Goal: Task Accomplishment & Management: Manage account settings

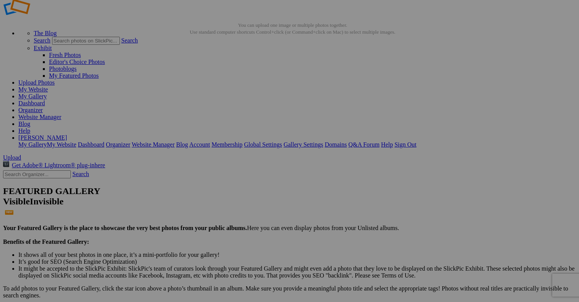
scroll to position [23, 0]
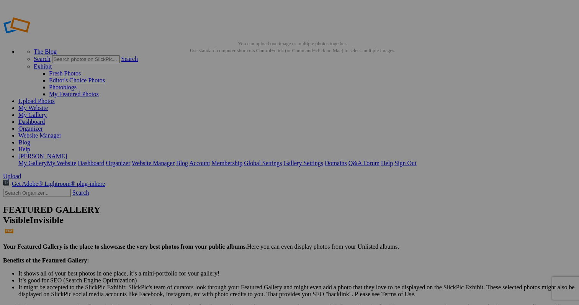
type input "Yosemite-Gallery"
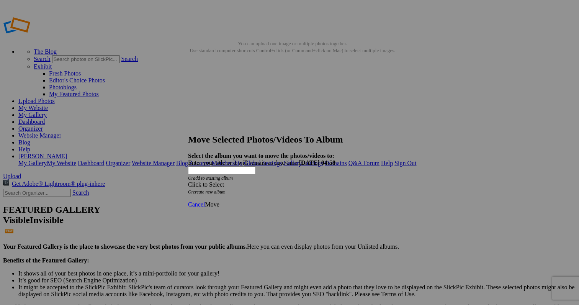
click at [188, 181] on span at bounding box center [188, 184] width 0 height 7
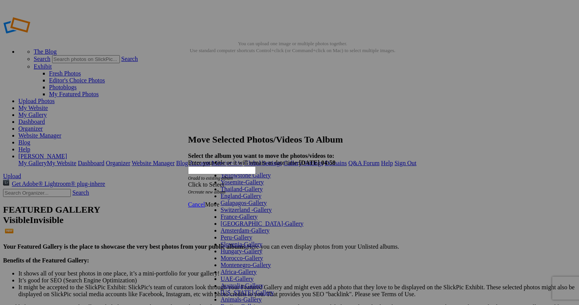
click at [255, 178] on link "Yellowstone Gallery" at bounding box center [246, 175] width 50 height 7
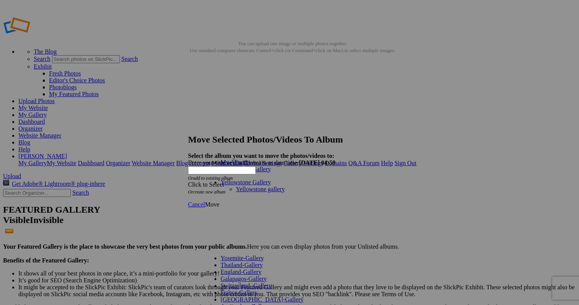
click at [219, 201] on span "Move" at bounding box center [212, 204] width 14 height 7
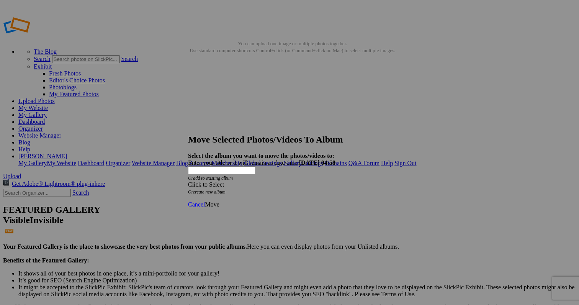
click at [219, 201] on span "Move" at bounding box center [212, 204] width 14 height 7
click at [205, 201] on span "Cancel" at bounding box center [196, 204] width 17 height 7
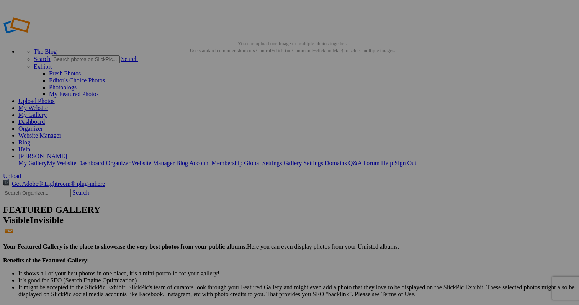
drag, startPoint x: 221, startPoint y: 127, endPoint x: 251, endPoint y: 99, distance: 41.4
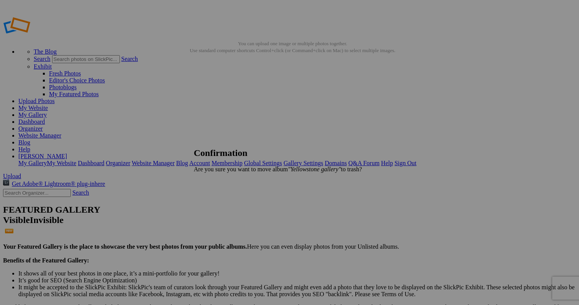
click at [219, 181] on span "Yes" at bounding box center [215, 182] width 9 height 7
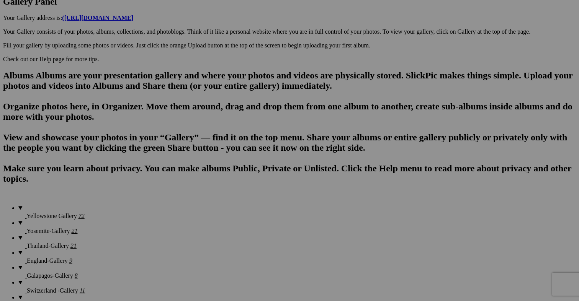
scroll to position [435, 0]
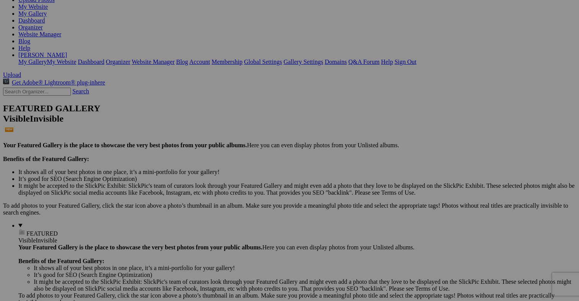
scroll to position [102, 0]
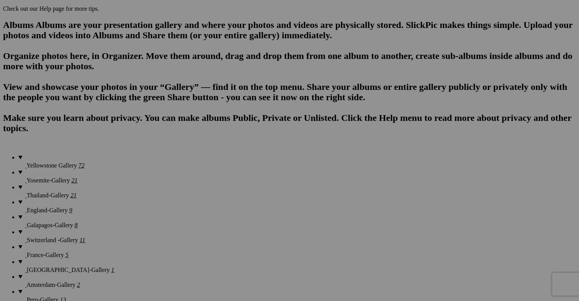
scroll to position [441, 0]
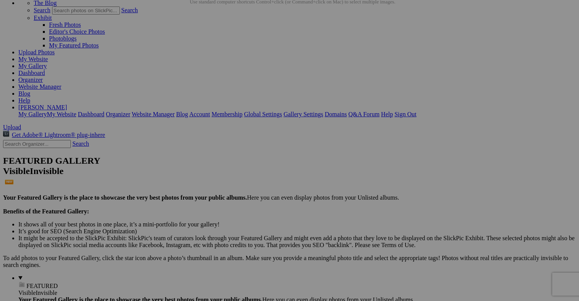
scroll to position [50, 0]
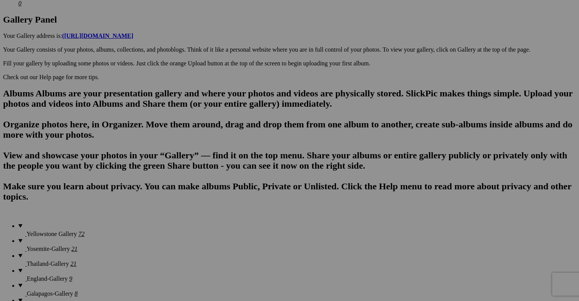
scroll to position [413, 0]
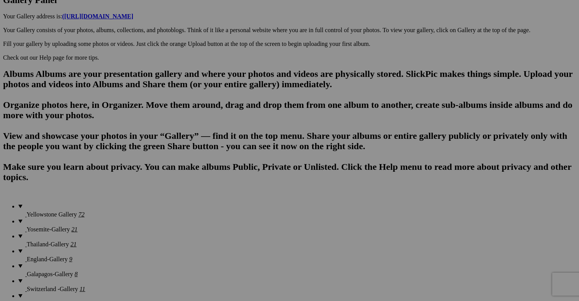
scroll to position [422, 0]
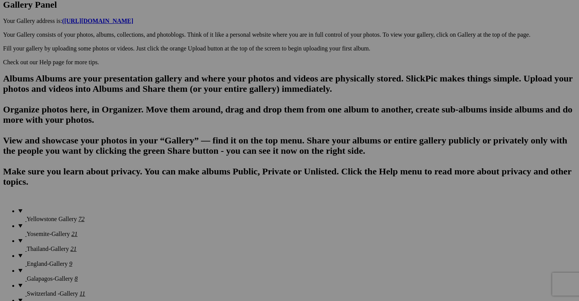
click at [219, 179] on link "Yes" at bounding box center [215, 180] width 9 height 7
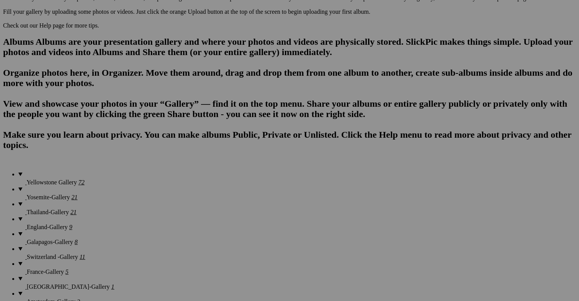
scroll to position [460, 0]
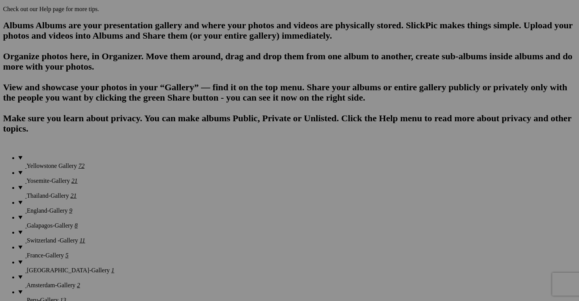
scroll to position [470, 0]
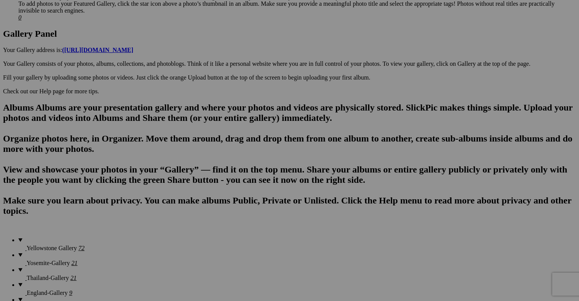
scroll to position [388, 0]
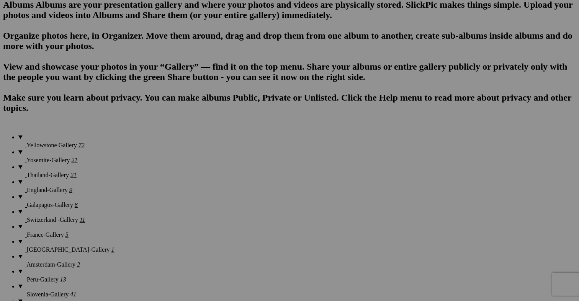
scroll to position [496, 0]
click at [239, 199] on span "Yes" at bounding box center [234, 201] width 9 height 7
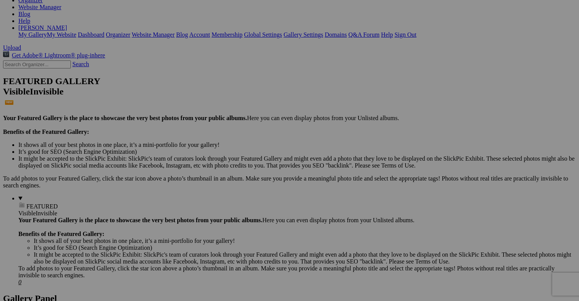
scroll to position [131, 0]
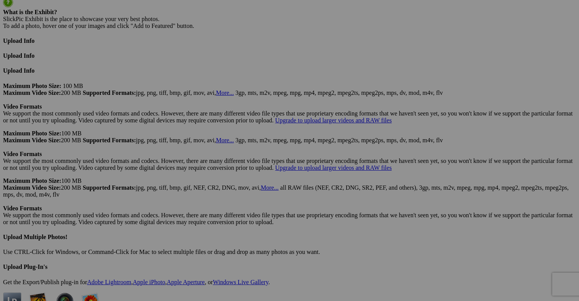
scroll to position [2732, 0]
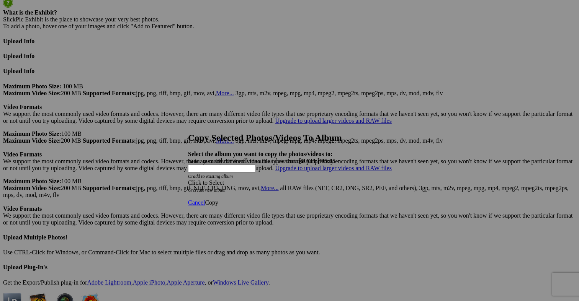
click at [188, 180] on span at bounding box center [188, 183] width 0 height 7
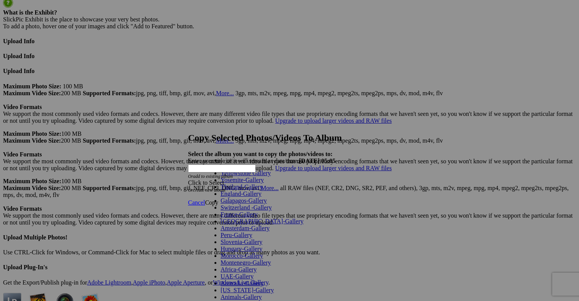
scroll to position [294, 0]
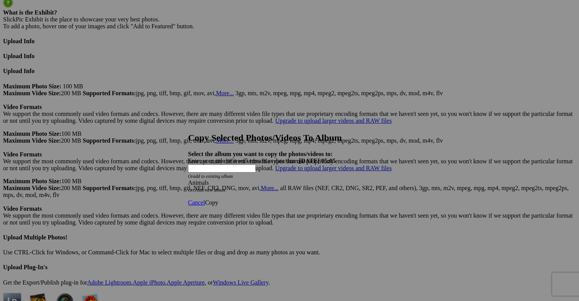
click at [218, 199] on span "Copy" at bounding box center [211, 202] width 13 height 7
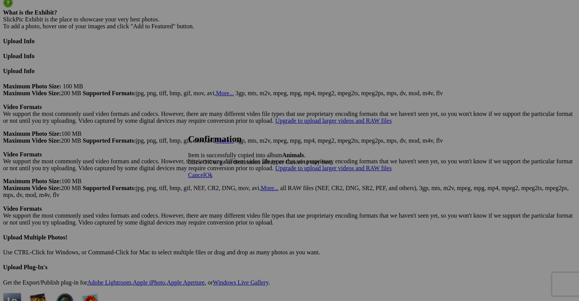
click at [212, 178] on span "Ok" at bounding box center [209, 175] width 8 height 7
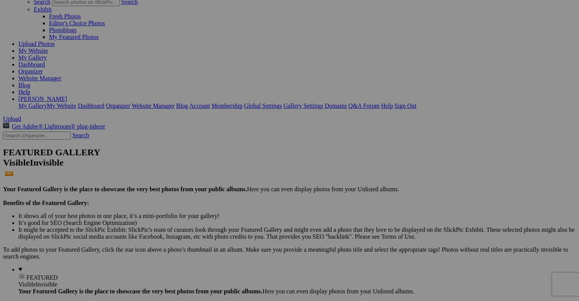
scroll to position [57, 0]
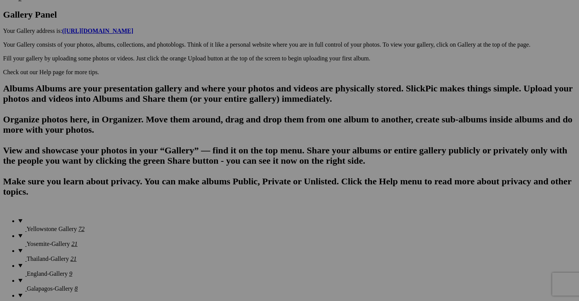
scroll to position [451, 0]
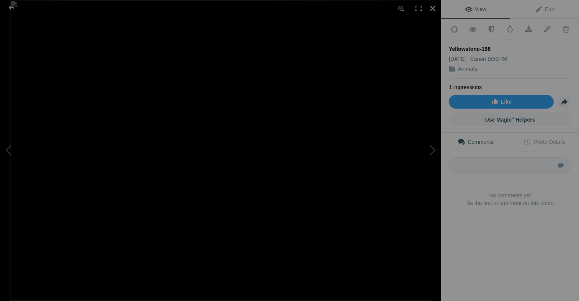
click at [434, 8] on div at bounding box center [432, 8] width 17 height 17
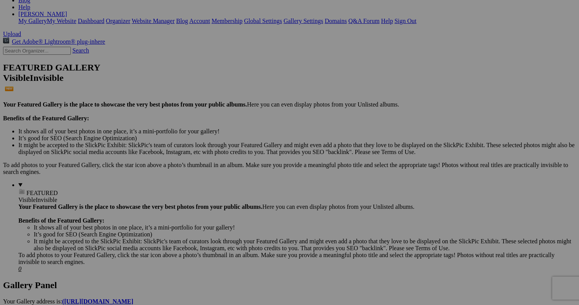
scroll to position [128, 0]
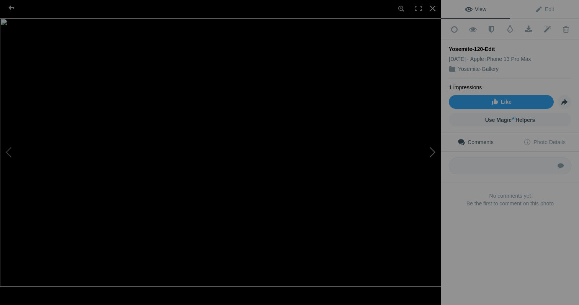
click at [434, 152] on button at bounding box center [412, 153] width 57 height 110
click at [433, 7] on div at bounding box center [432, 8] width 17 height 17
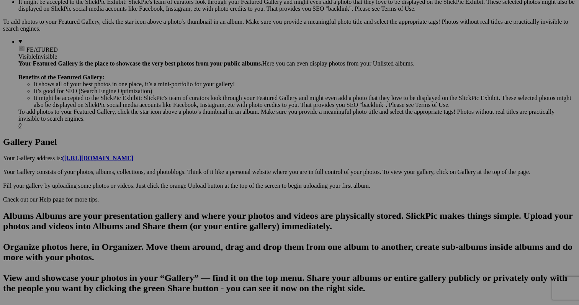
scroll to position [288, 0]
